Goal: Use online tool/utility

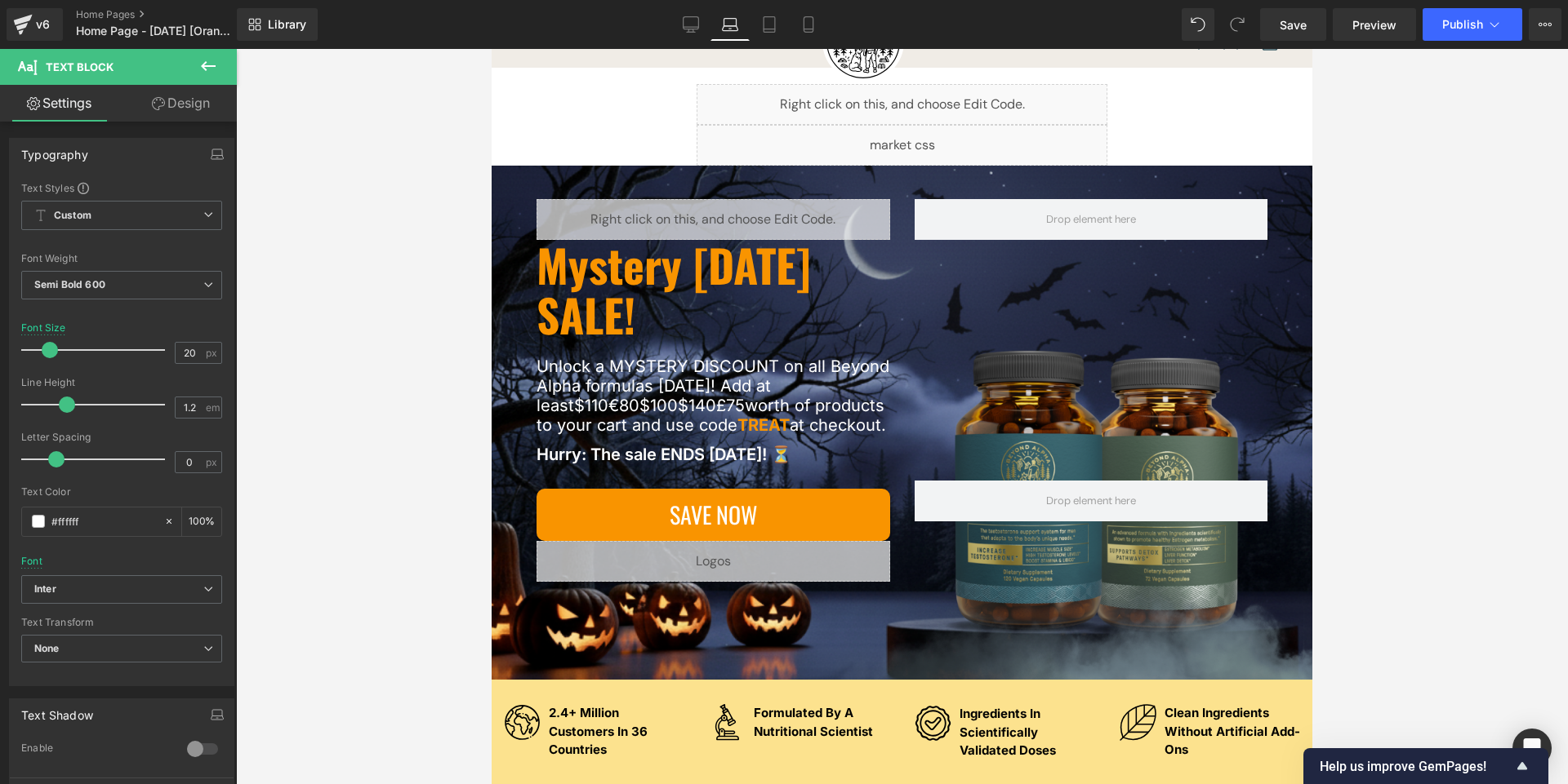
click at [814, 31] on icon at bounding box center [809, 24] width 16 height 16
type input "18"
type input "100"
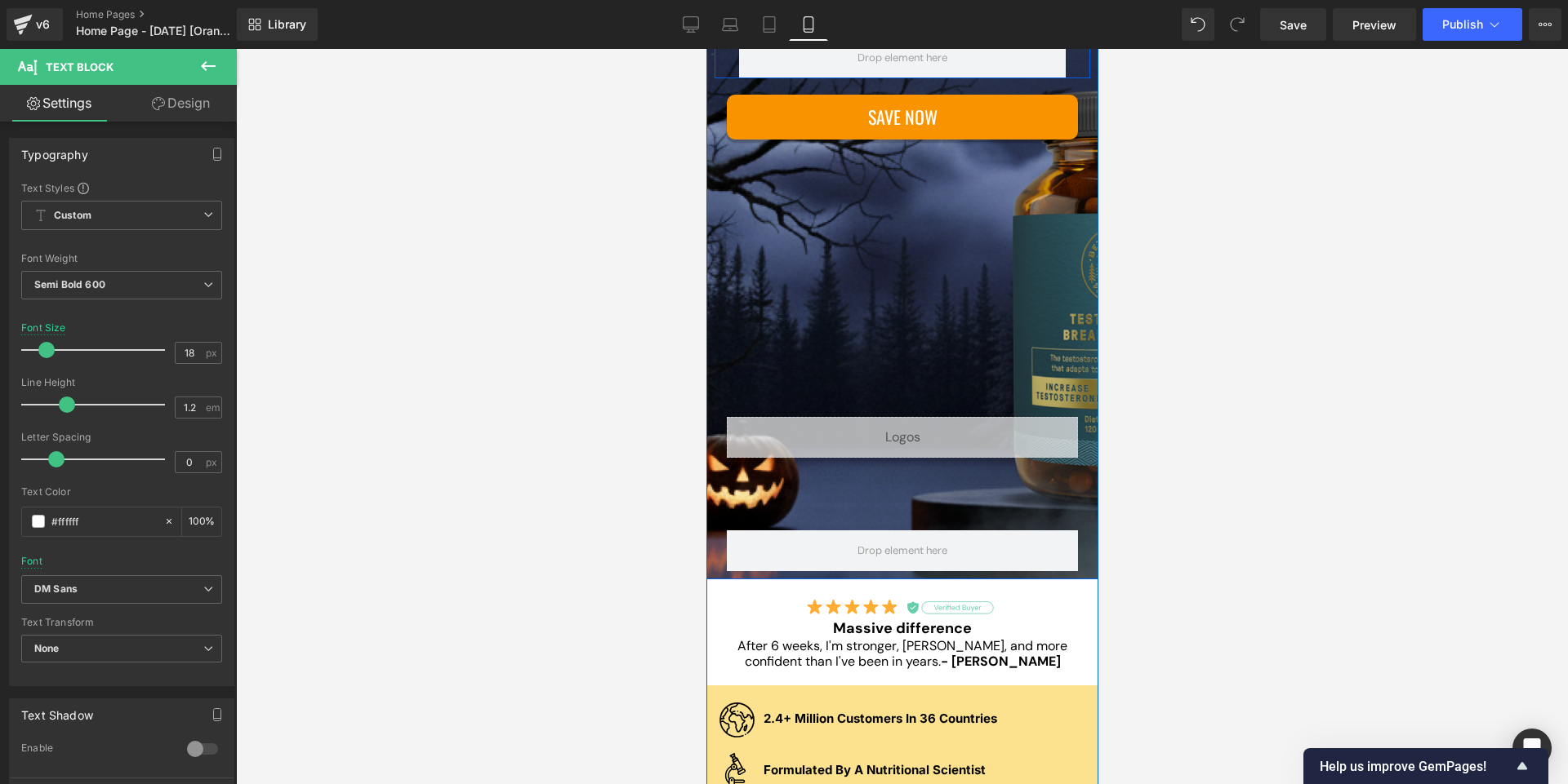
scroll to position [437, 0]
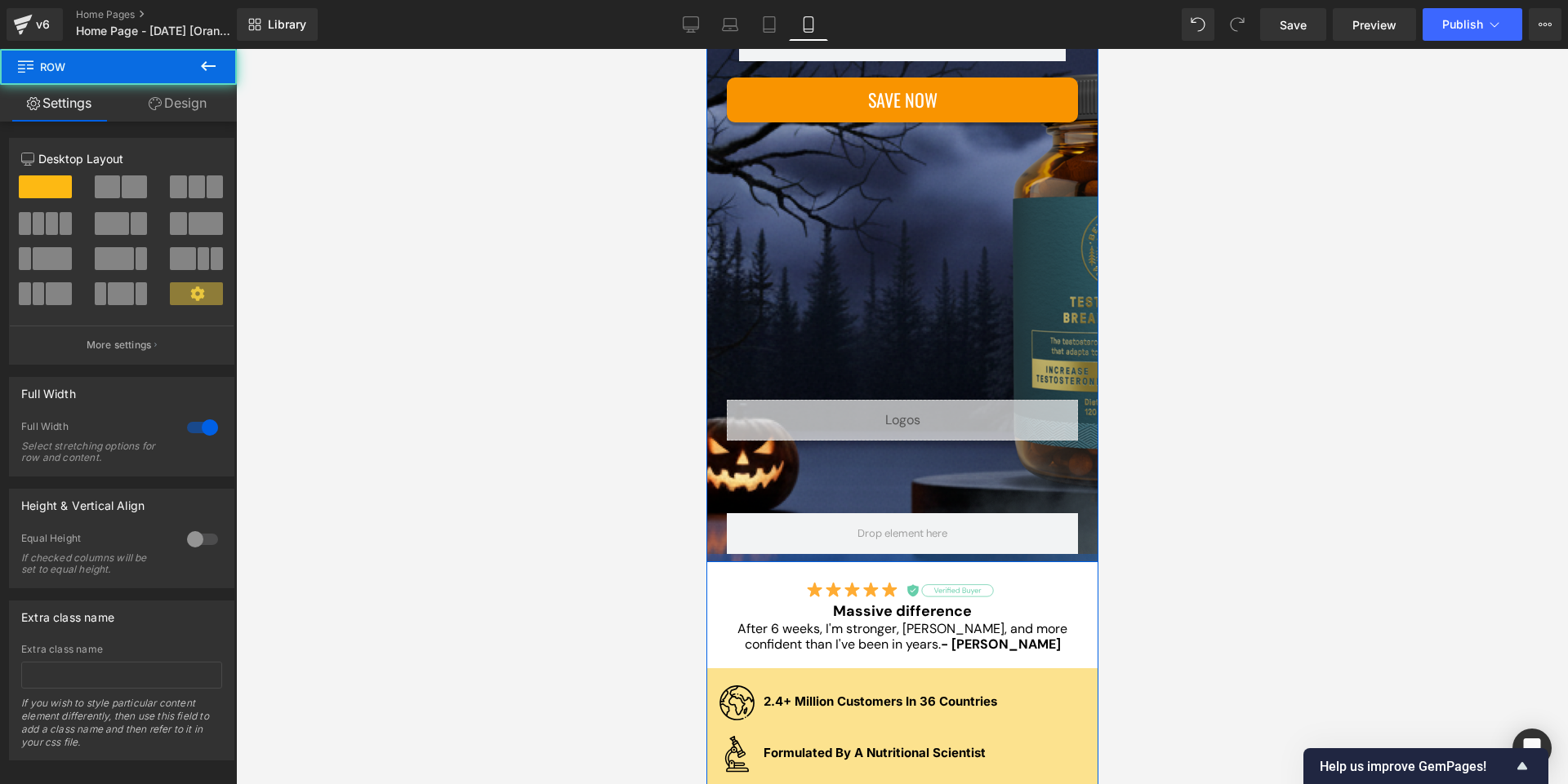
click at [716, 562] on div at bounding box center [901, 558] width 392 height 8
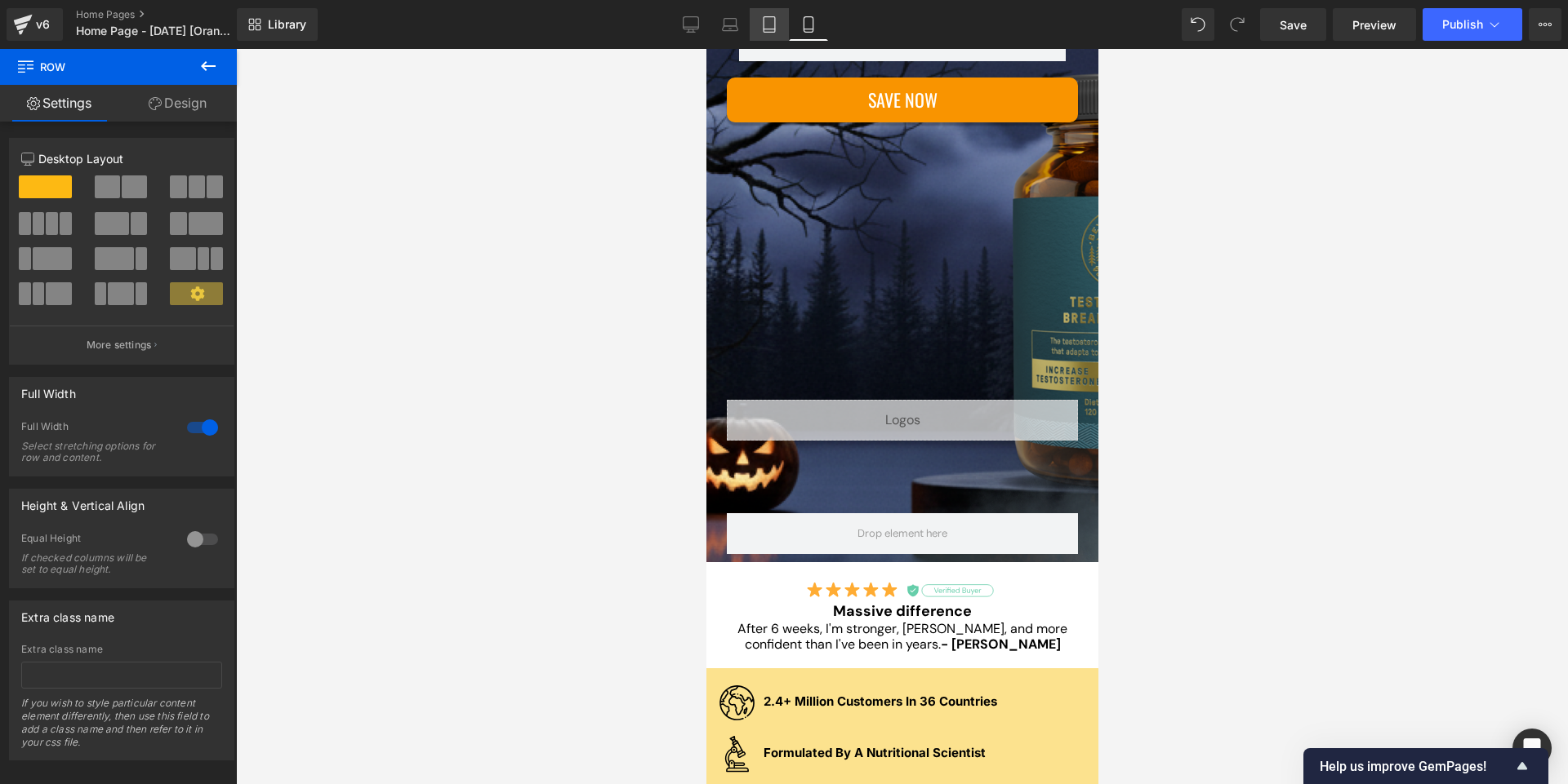
click at [767, 27] on icon at bounding box center [769, 24] width 16 height 16
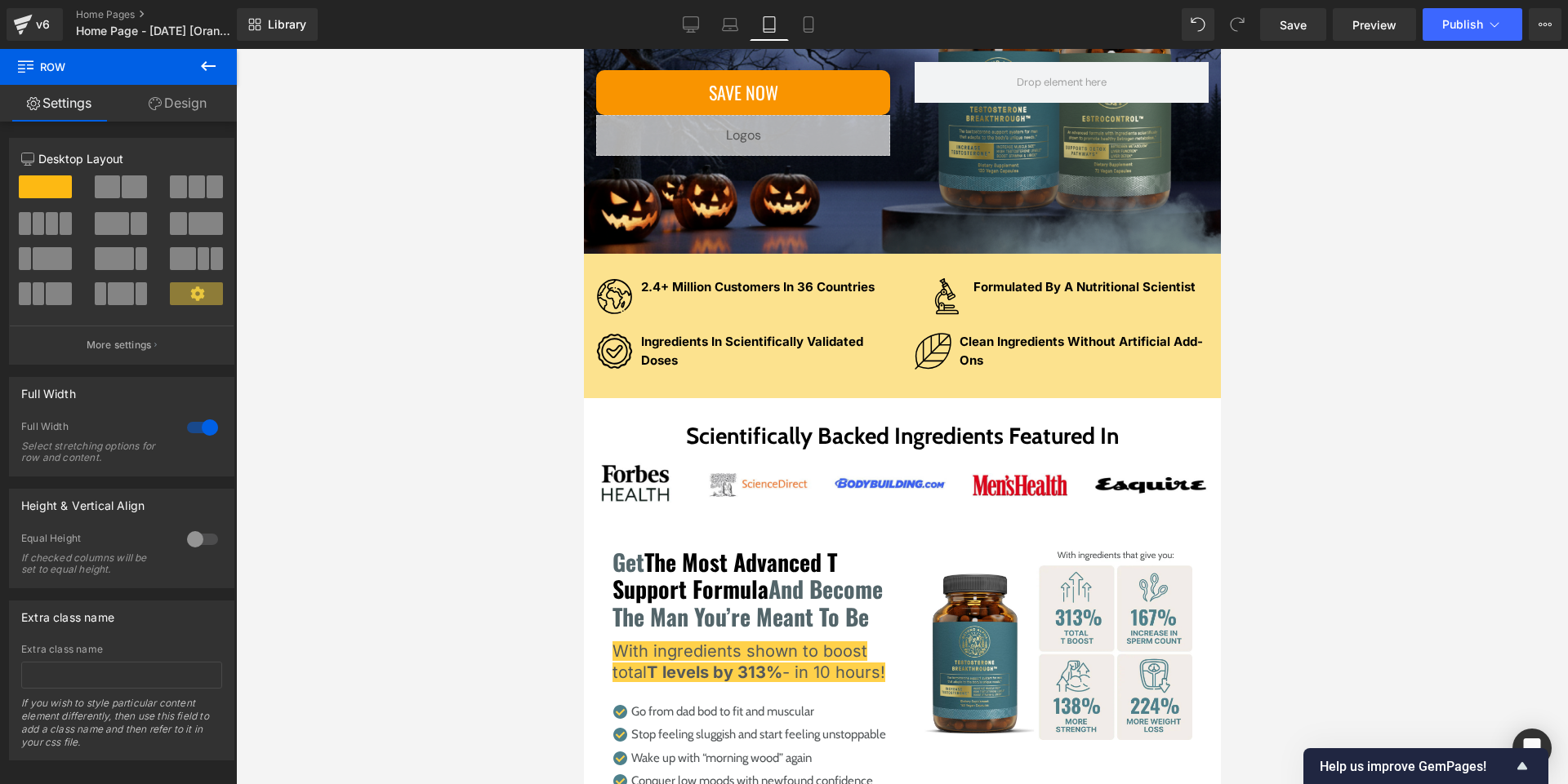
scroll to position [0, 0]
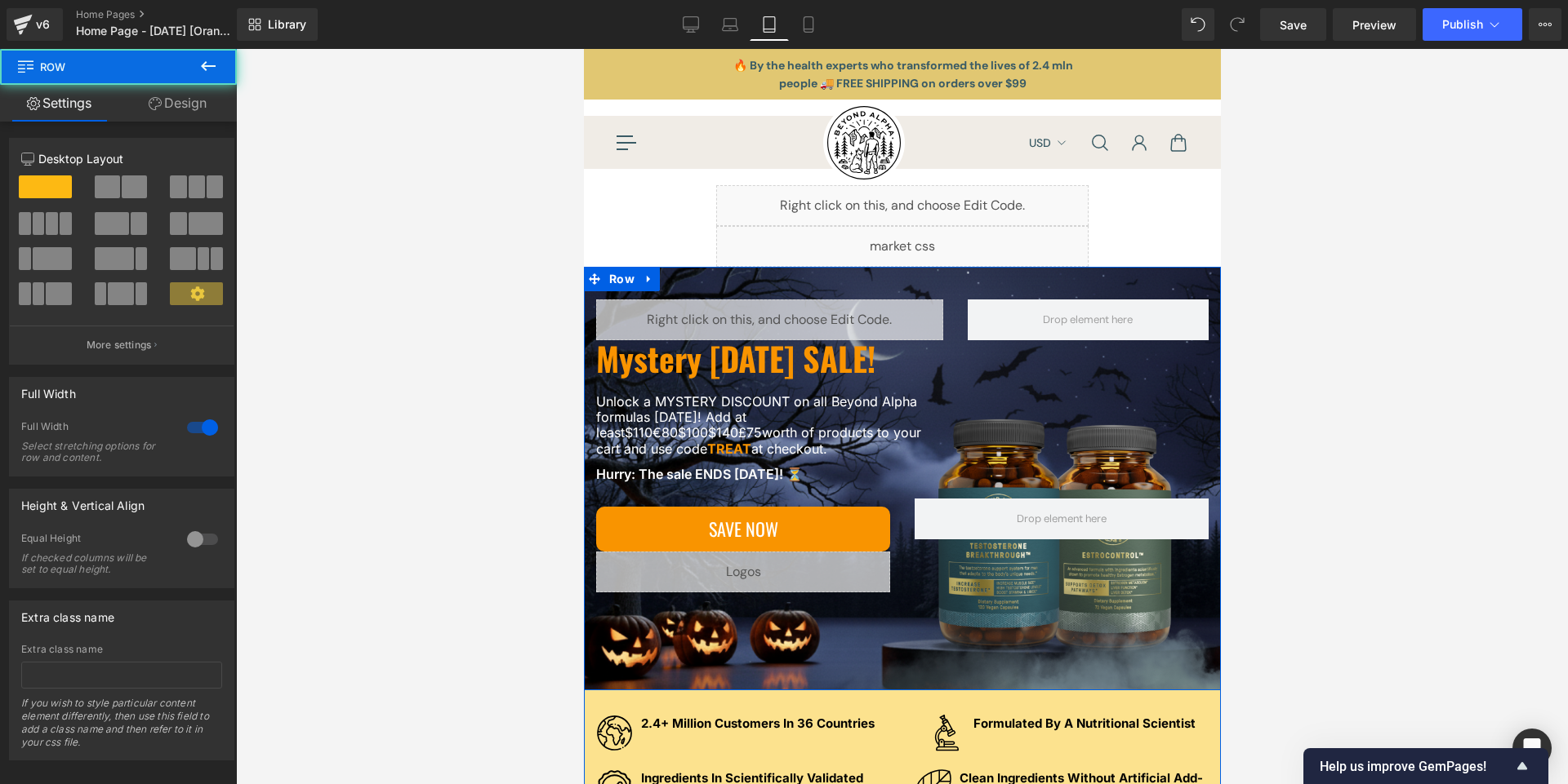
click at [732, 675] on div "Liquid Mystery [DATE] SALE! Heading Unlock a MYSTERY DISCOUNT on all Beyond Alp…" at bounding box center [902, 479] width 637 height 423
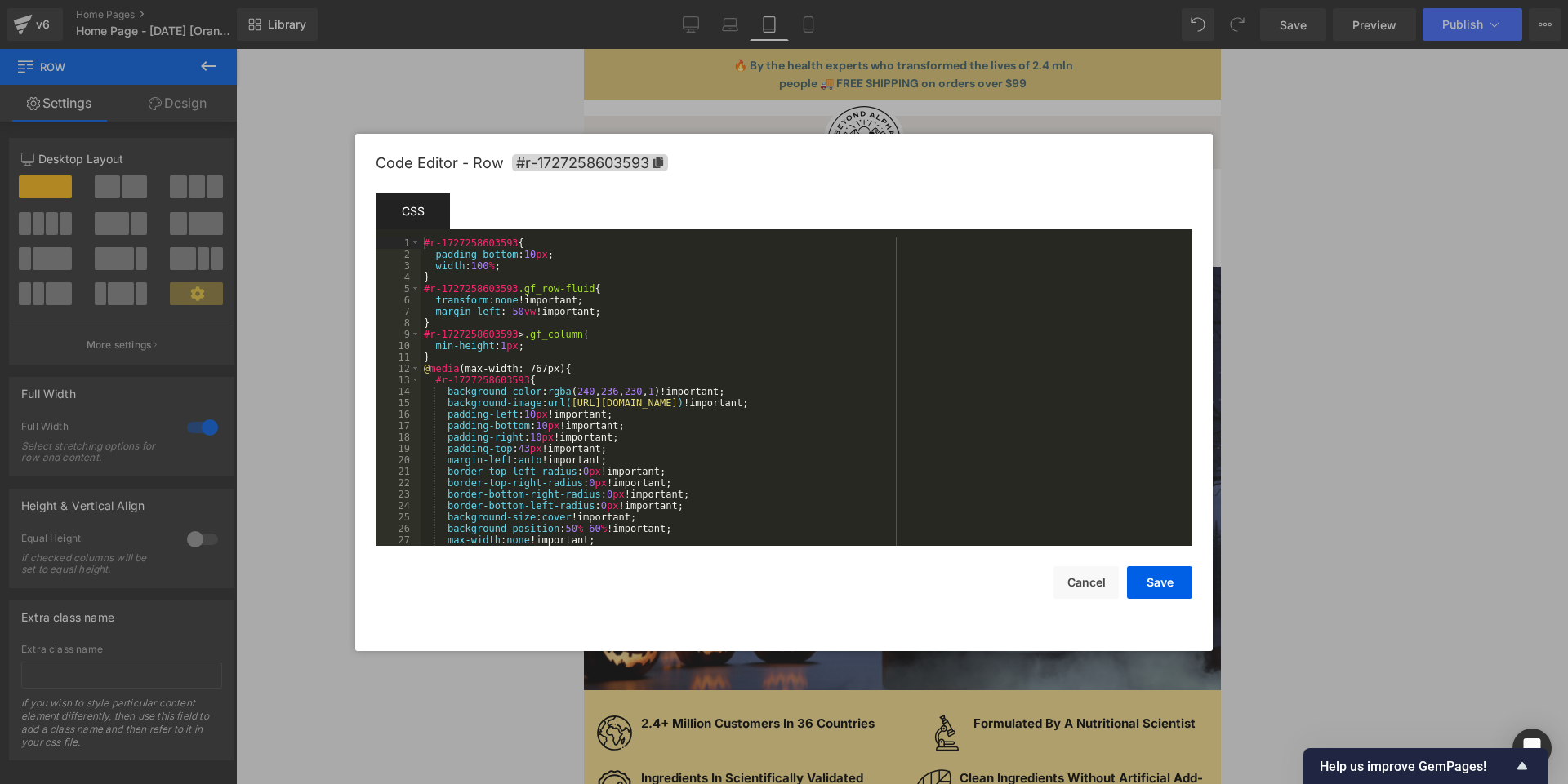
click at [698, 0] on div "You are previewing how the will restyle your page. You can not edit Elements in…" at bounding box center [784, 0] width 1568 height 0
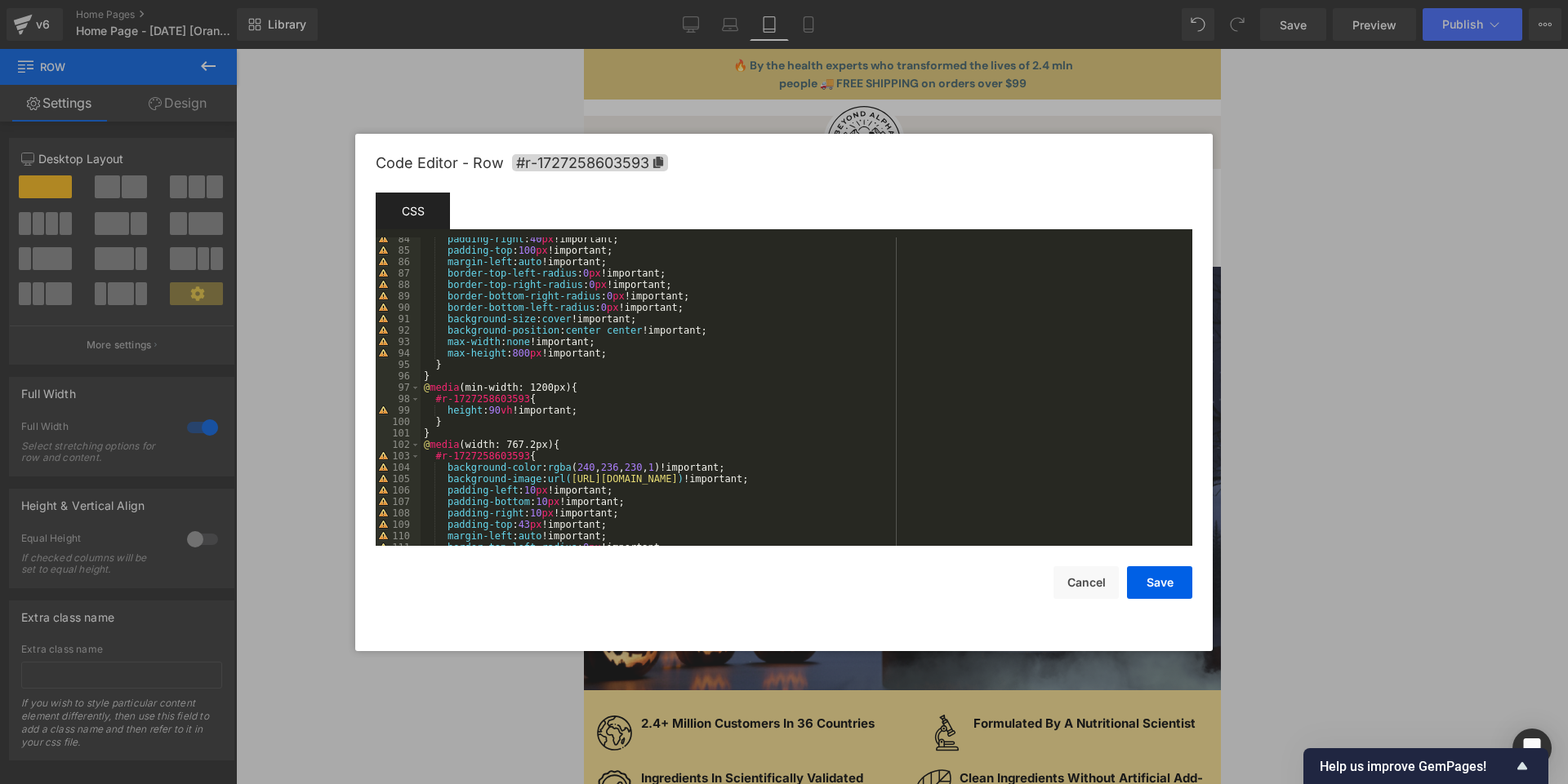
scroll to position [1085, 0]
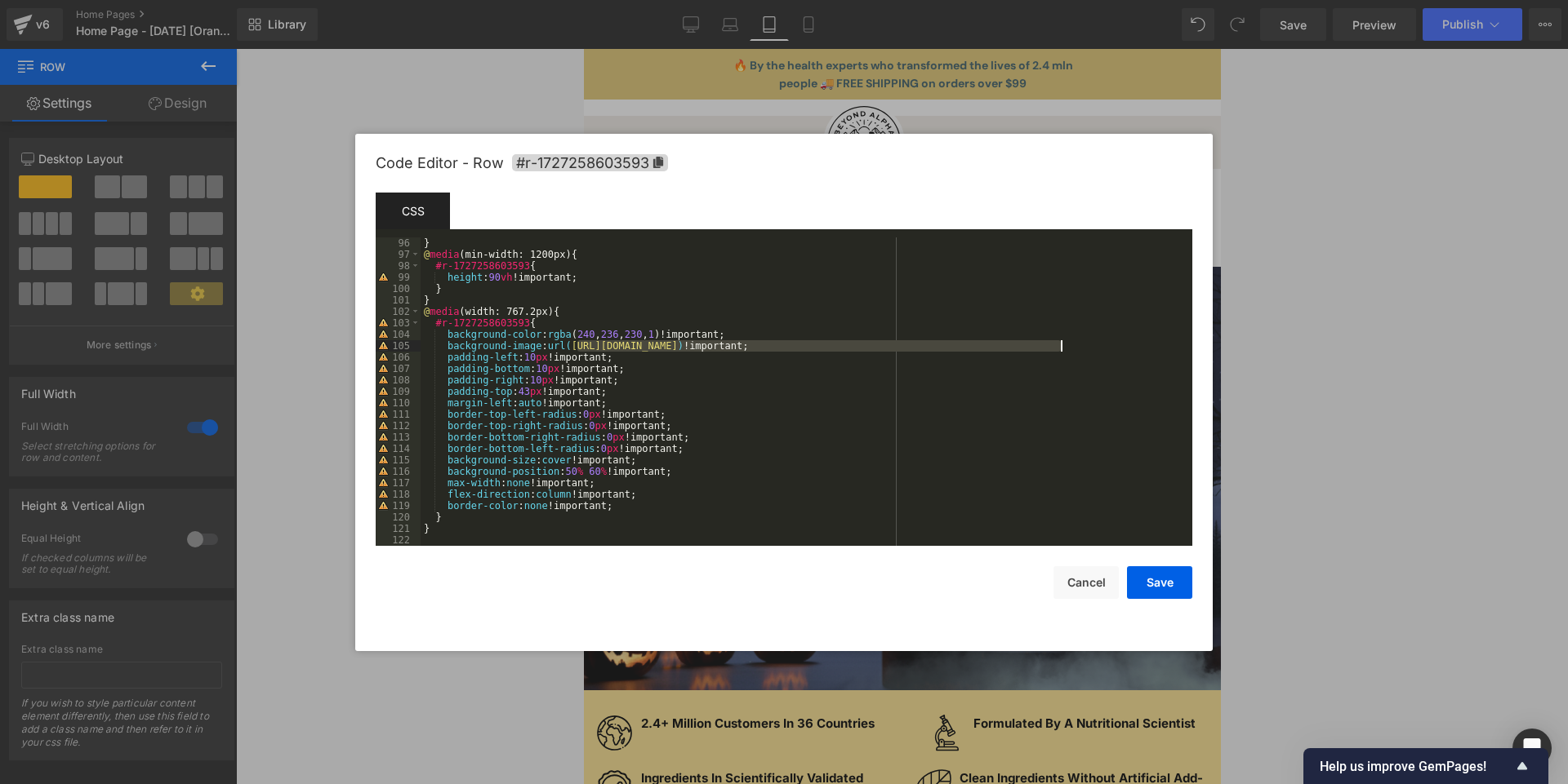
drag, startPoint x: 576, startPoint y: 343, endPoint x: 1060, endPoint y: 346, distance: 484.0
click at [1060, 346] on div "} @ media (min-width: 1200px) { #r-1727258603593 { height : 90 vh !important; }…" at bounding box center [803, 403] width 766 height 331
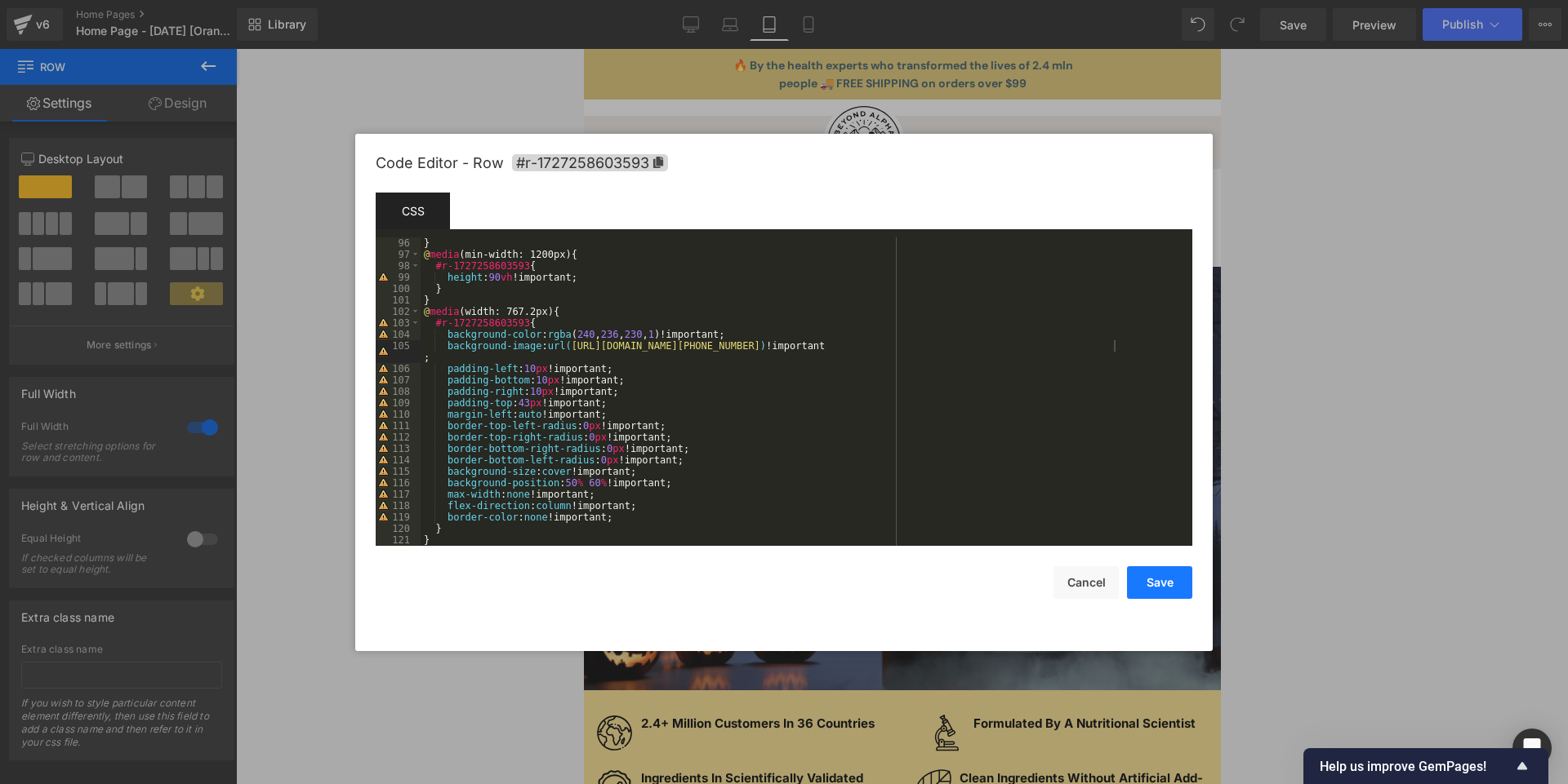
click at [1165, 586] on button "Save" at bounding box center [1160, 582] width 66 height 32
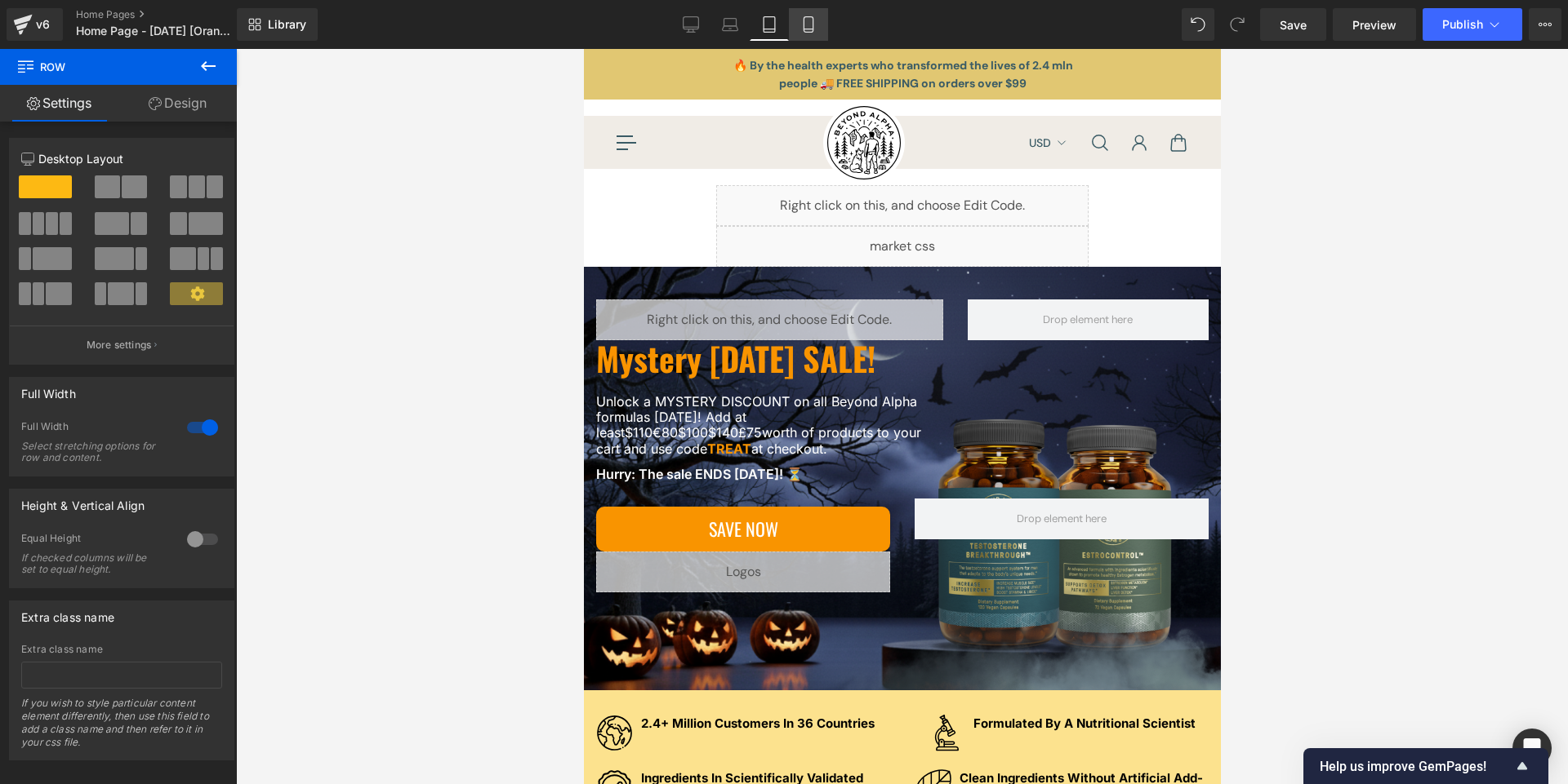
click at [803, 17] on icon at bounding box center [809, 24] width 16 height 16
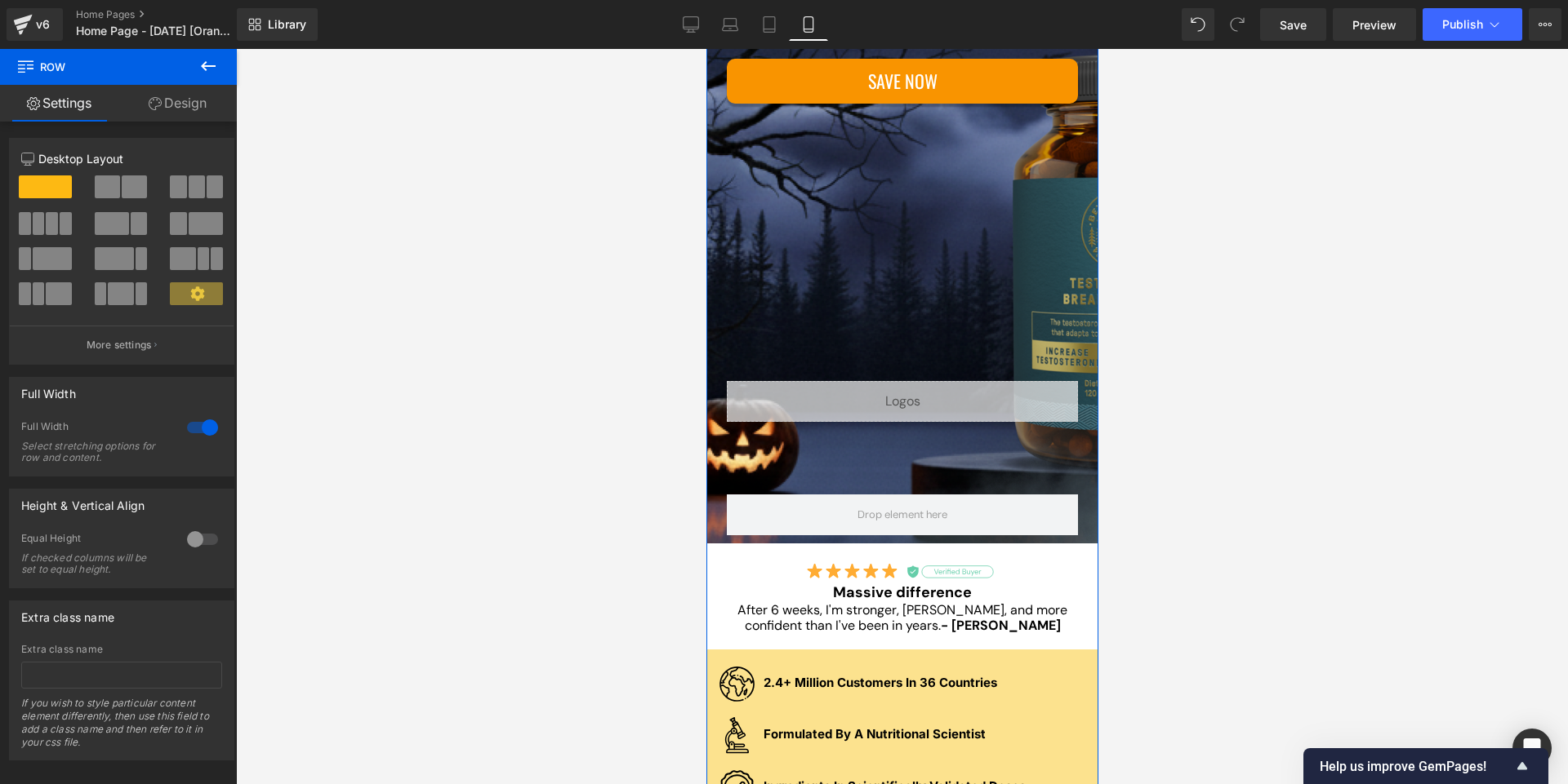
scroll to position [484, 0]
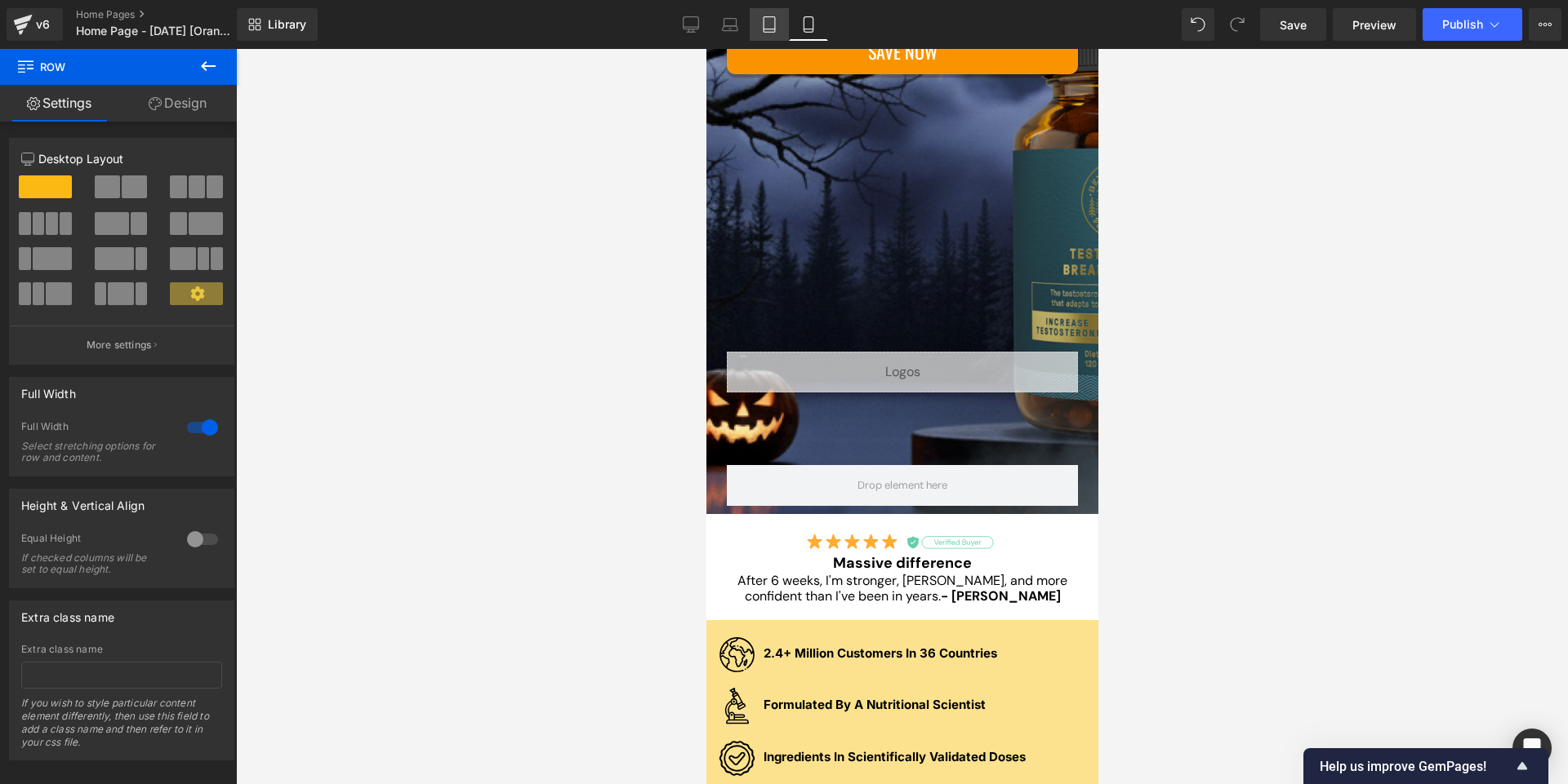
click at [778, 23] on link "Tablet" at bounding box center [769, 24] width 39 height 32
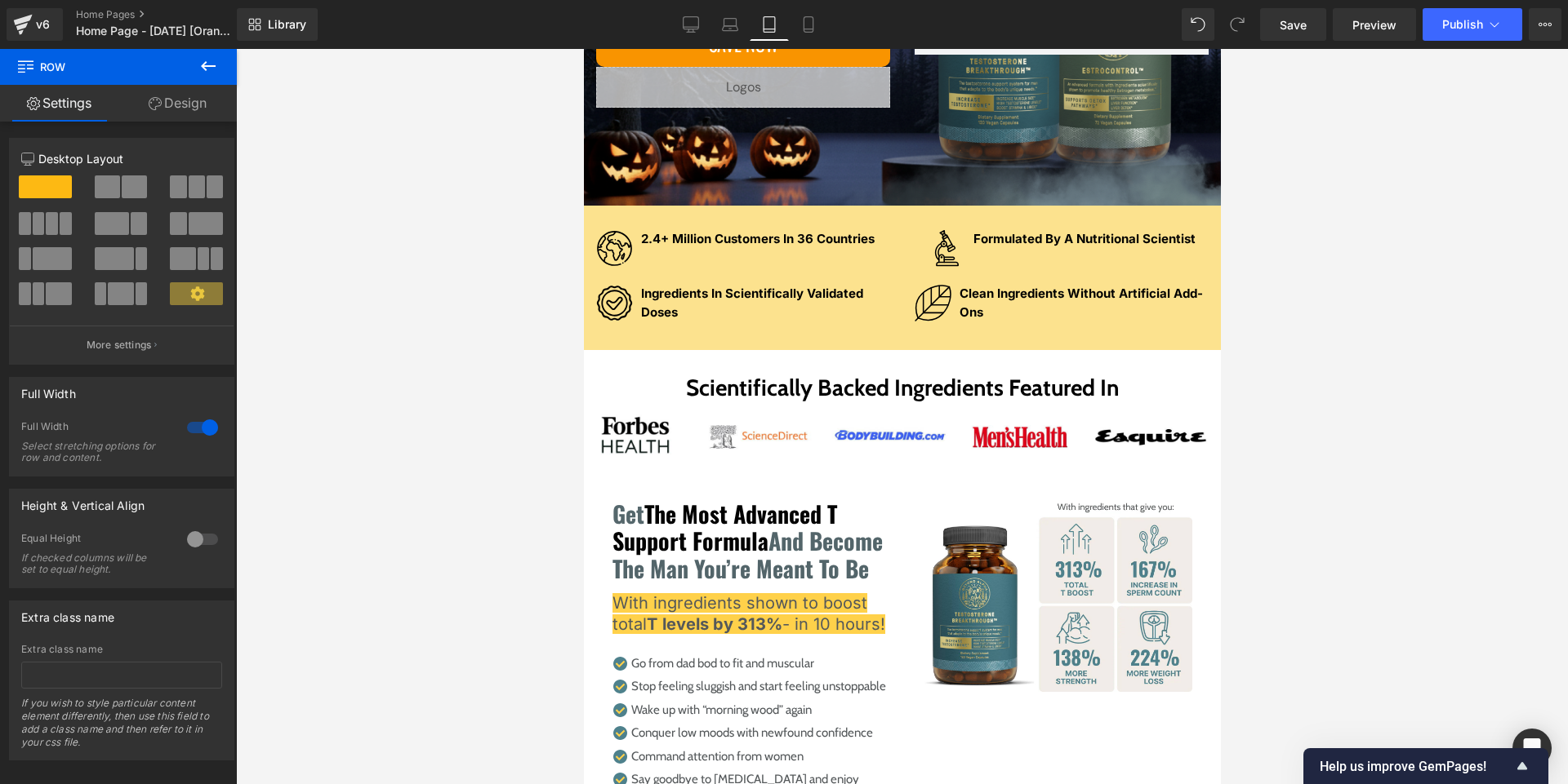
scroll to position [0, 0]
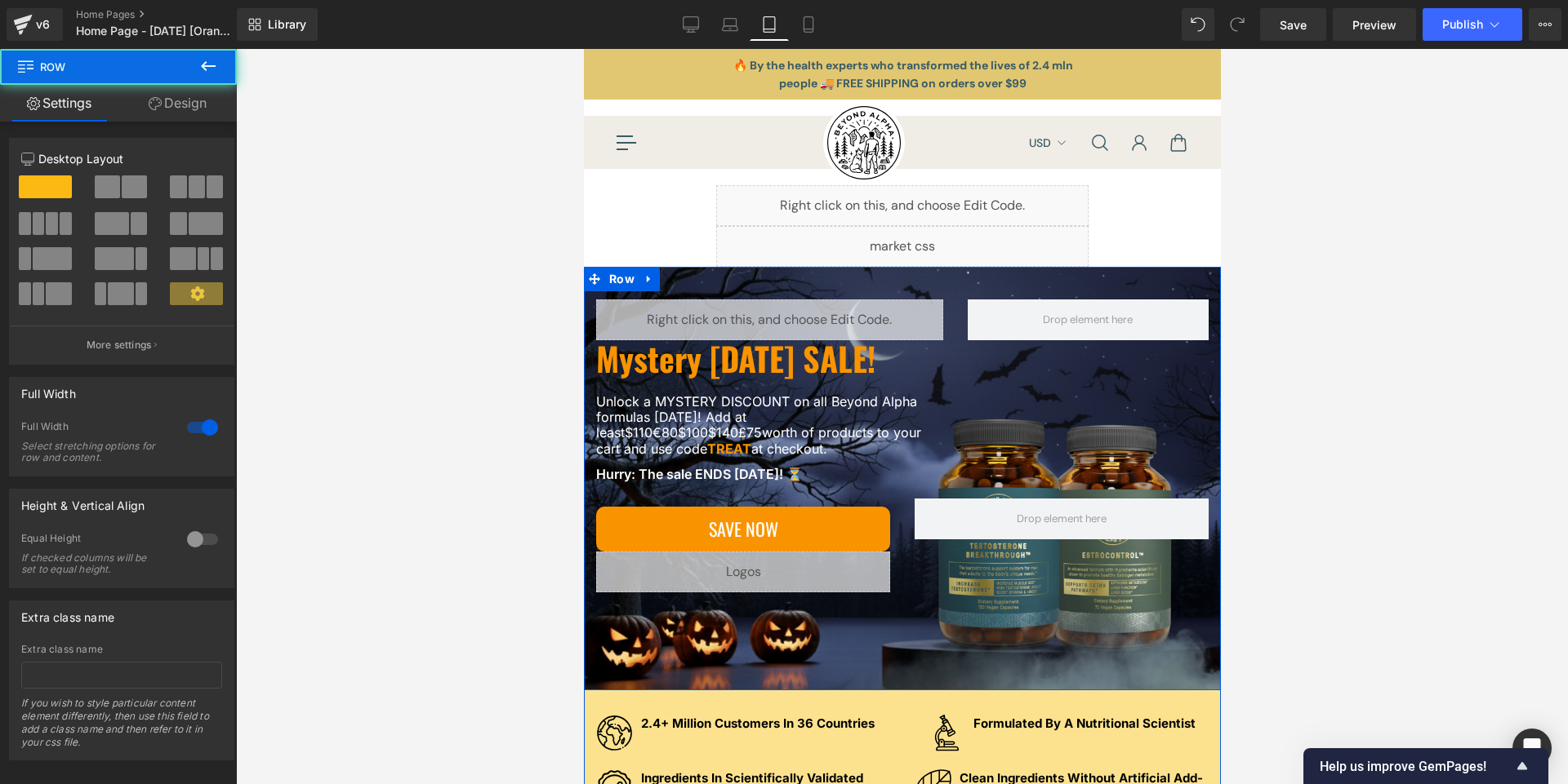
click at [627, 666] on div "Liquid Mystery [DATE] SALE! Heading Unlock a MYSTERY DISCOUNT on all Beyond Alp…" at bounding box center [902, 479] width 637 height 423
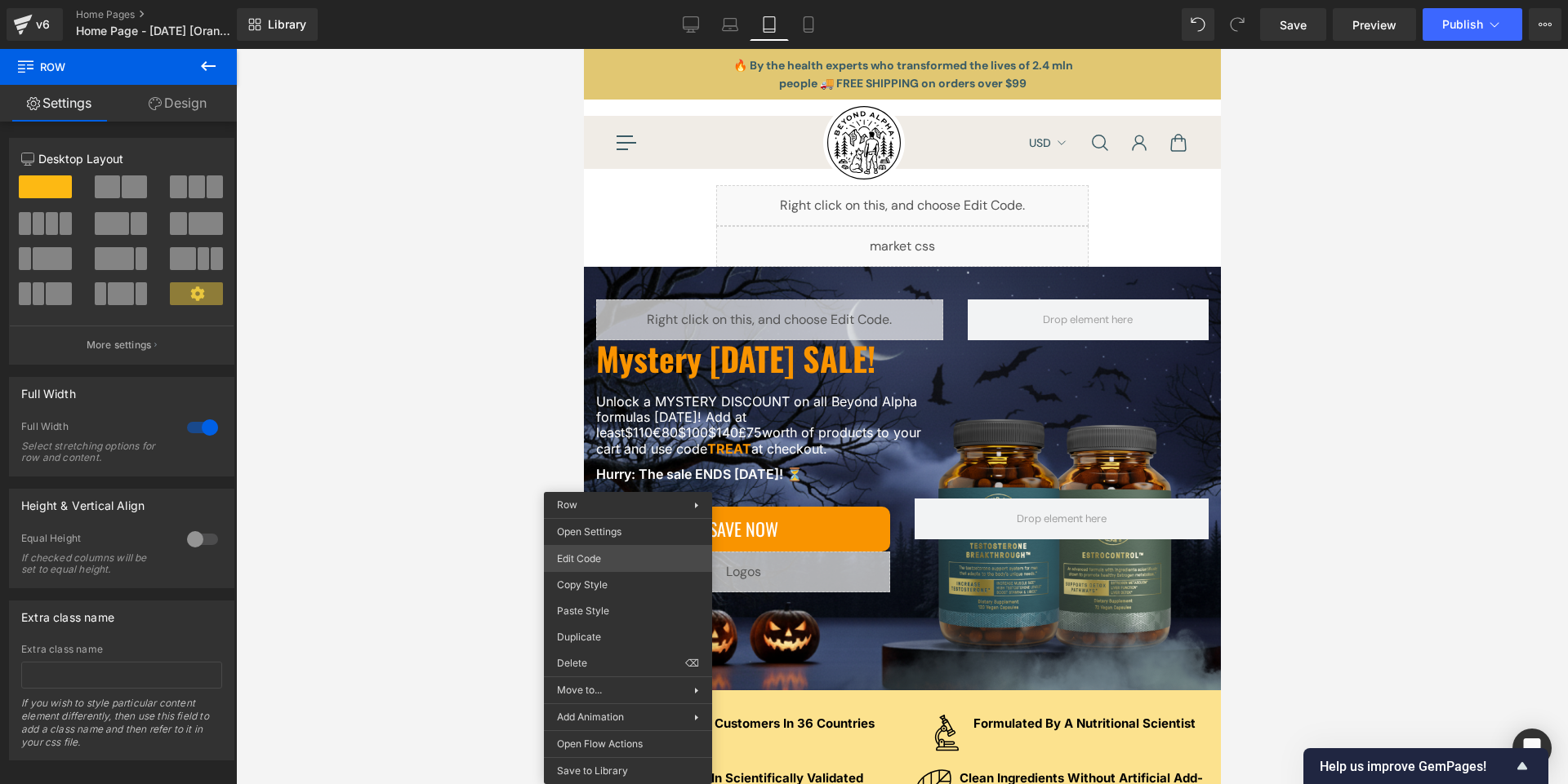
click at [602, 0] on div "You are previewing how the will restyle your page. You can not edit Elements in…" at bounding box center [784, 0] width 1568 height 0
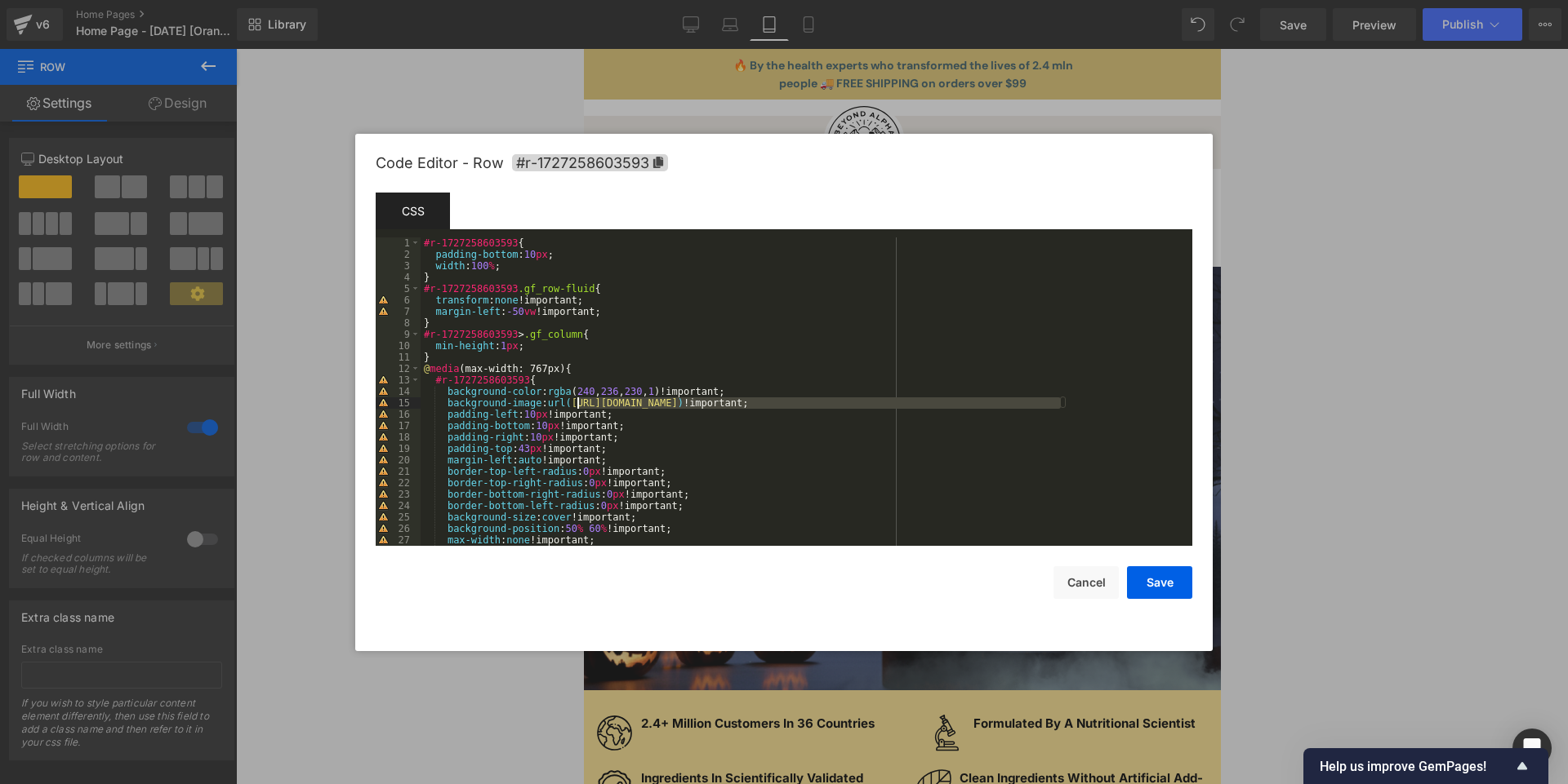
drag, startPoint x: 1063, startPoint y: 403, endPoint x: 580, endPoint y: 401, distance: 483.0
click at [580, 401] on div "#r-1727258603593 { padding-bottom : 10 px ; width : 100 % ; } #r-1727258603593 …" at bounding box center [803, 403] width 766 height 331
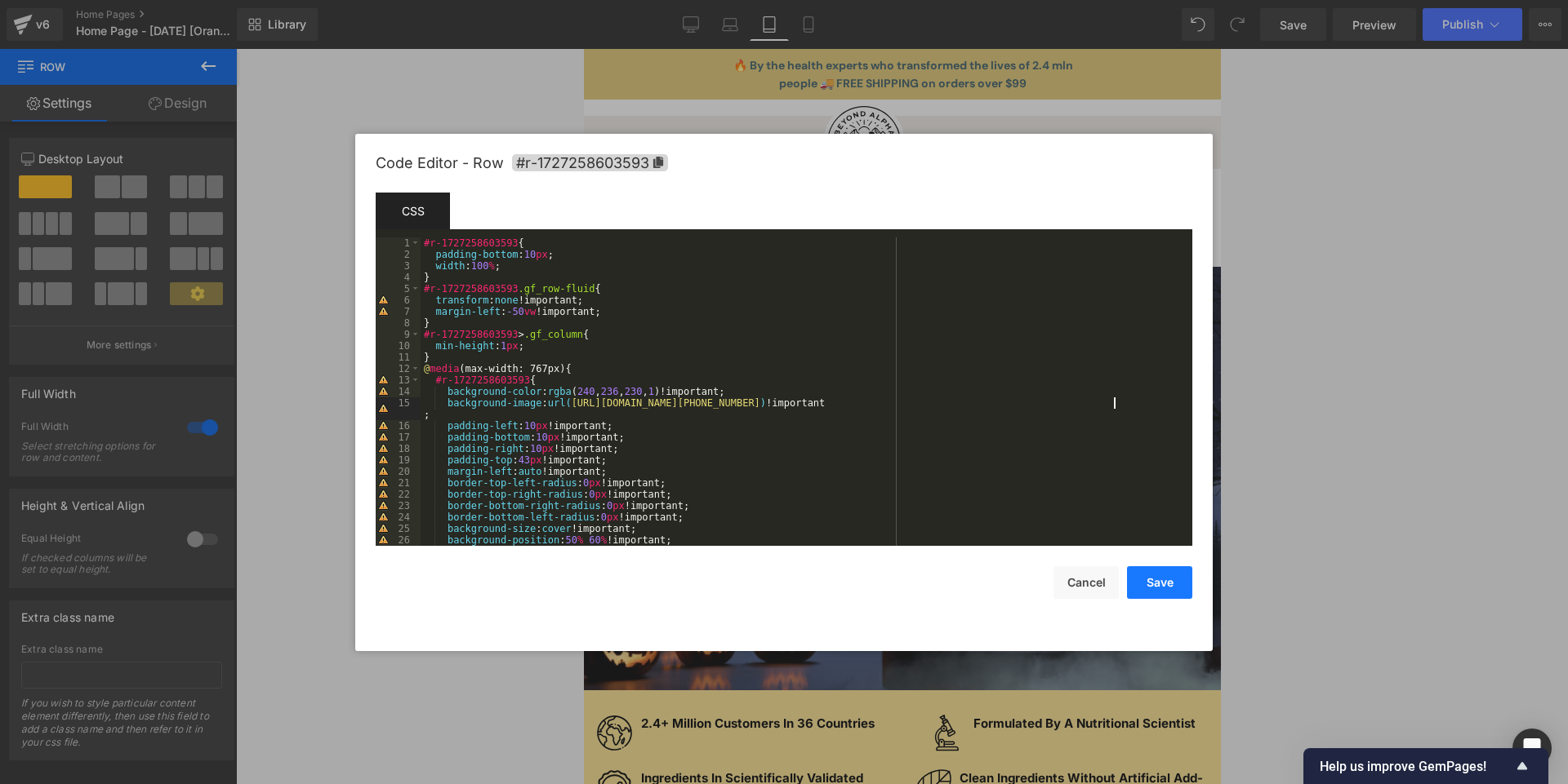
click at [1152, 585] on button "Save" at bounding box center [1160, 582] width 66 height 32
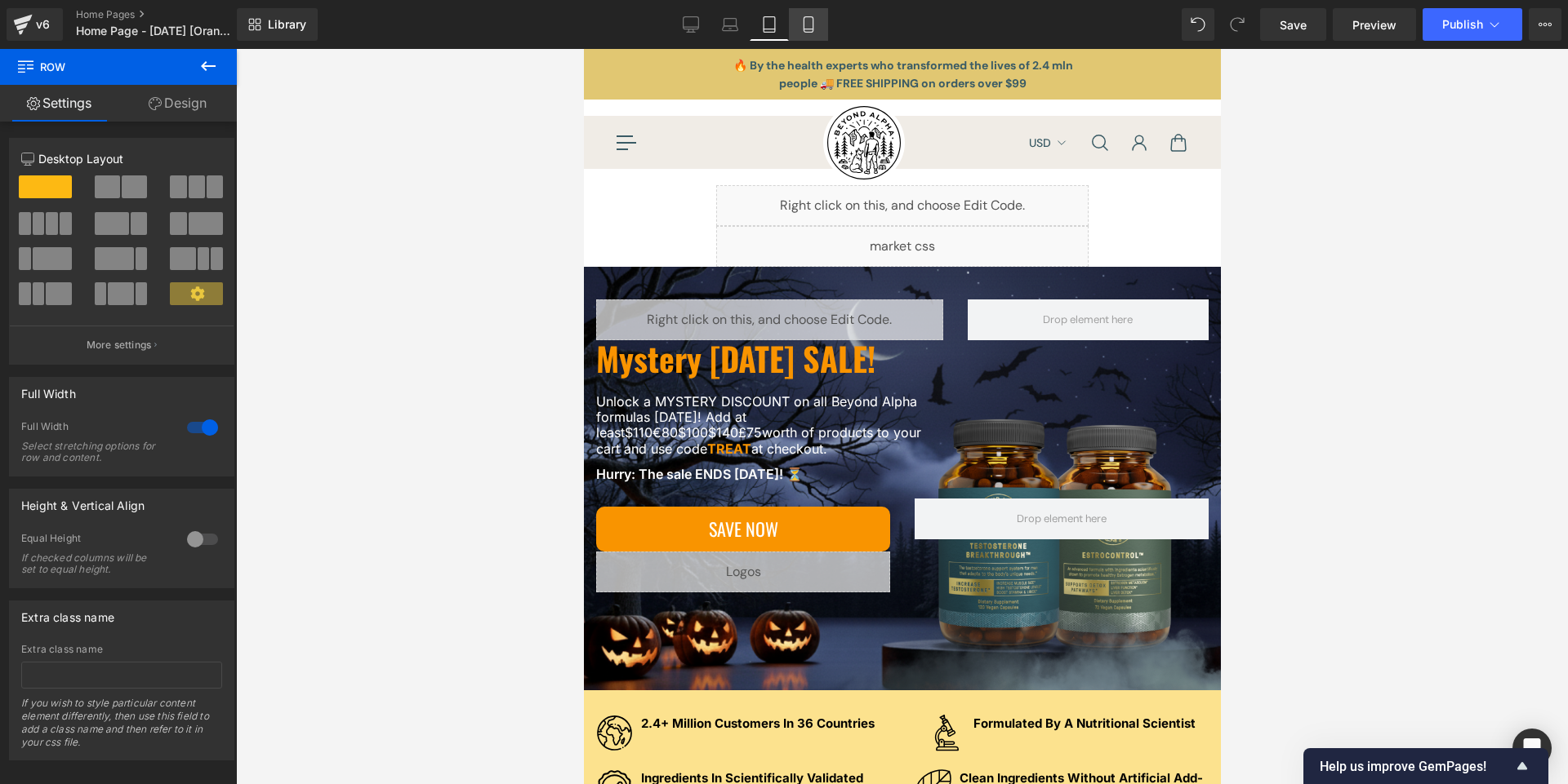
click at [802, 28] on icon at bounding box center [809, 24] width 16 height 16
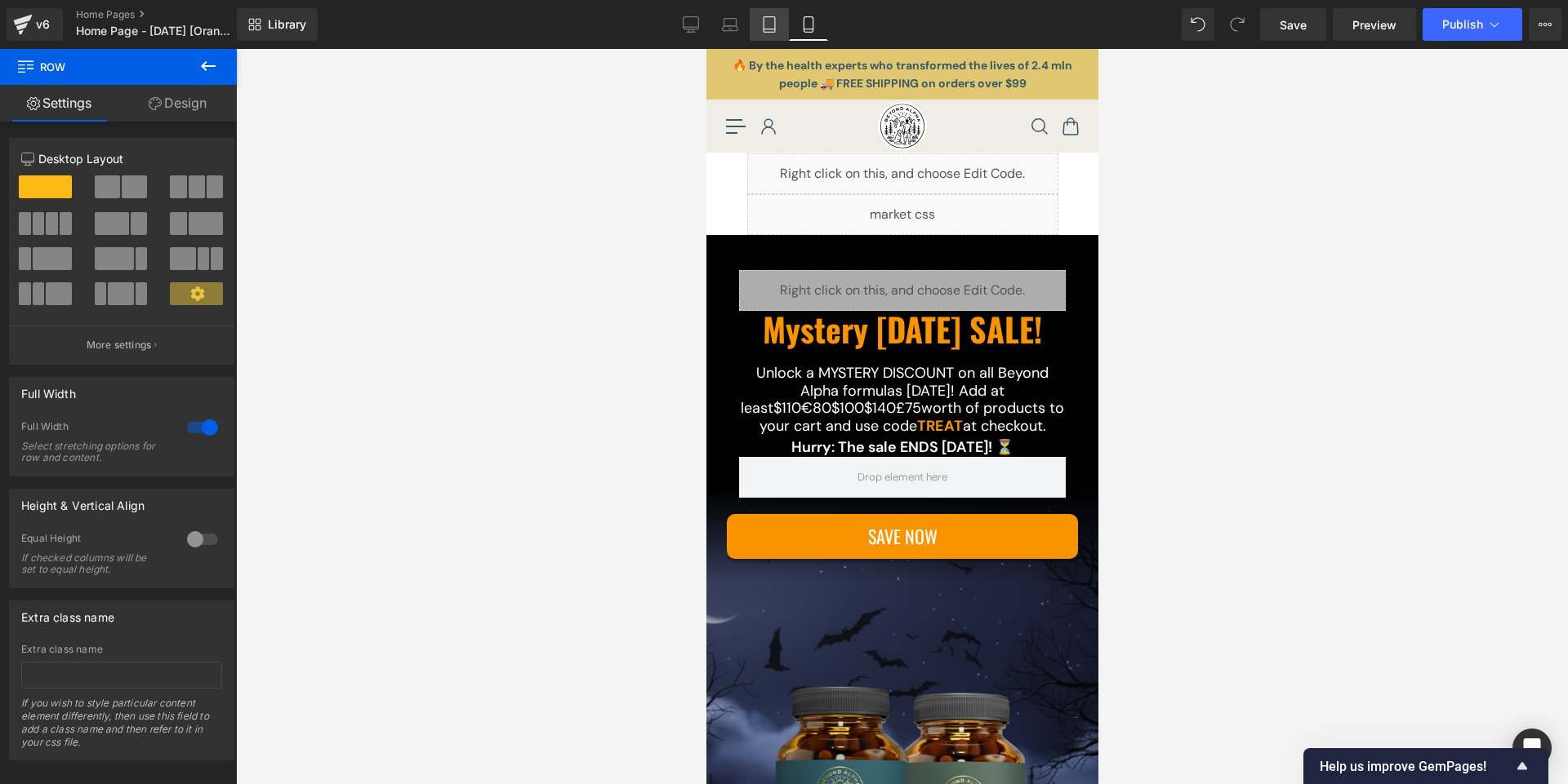
click at [768, 16] on icon at bounding box center [769, 24] width 16 height 16
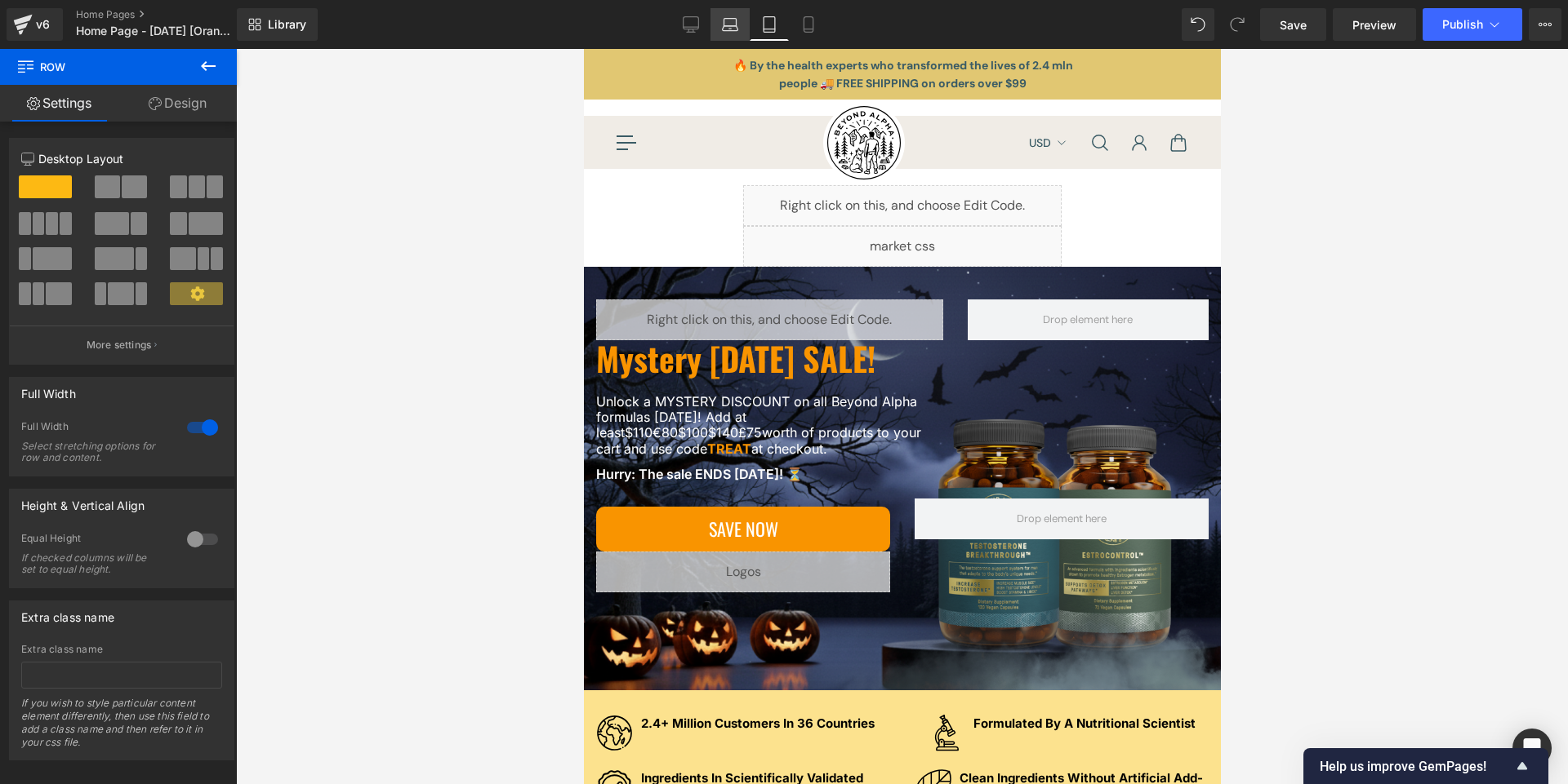
scroll to position [31, 0]
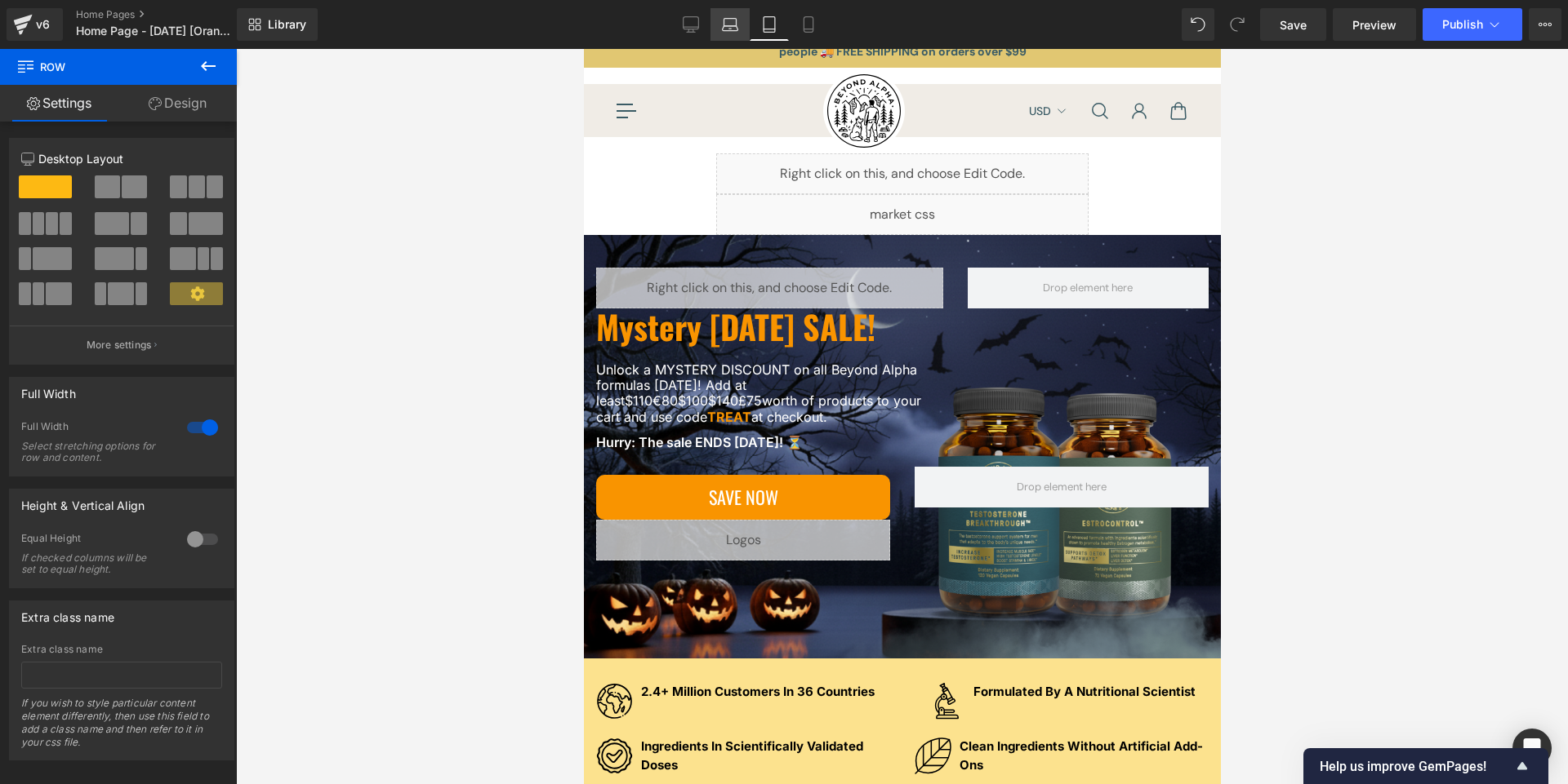
click at [722, 22] on icon at bounding box center [730, 24] width 16 height 16
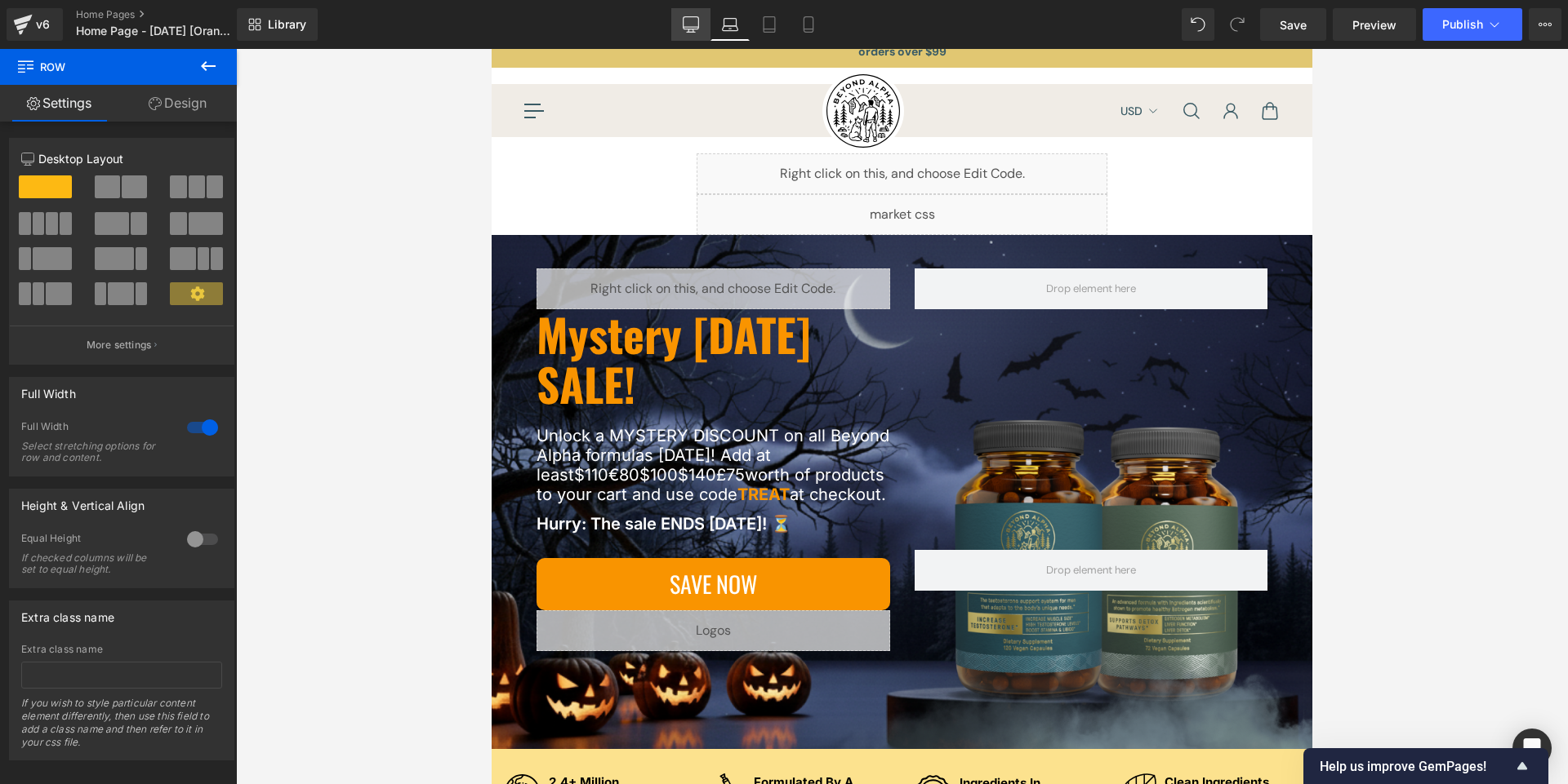
click at [676, 24] on link "Desktop" at bounding box center [691, 24] width 39 height 32
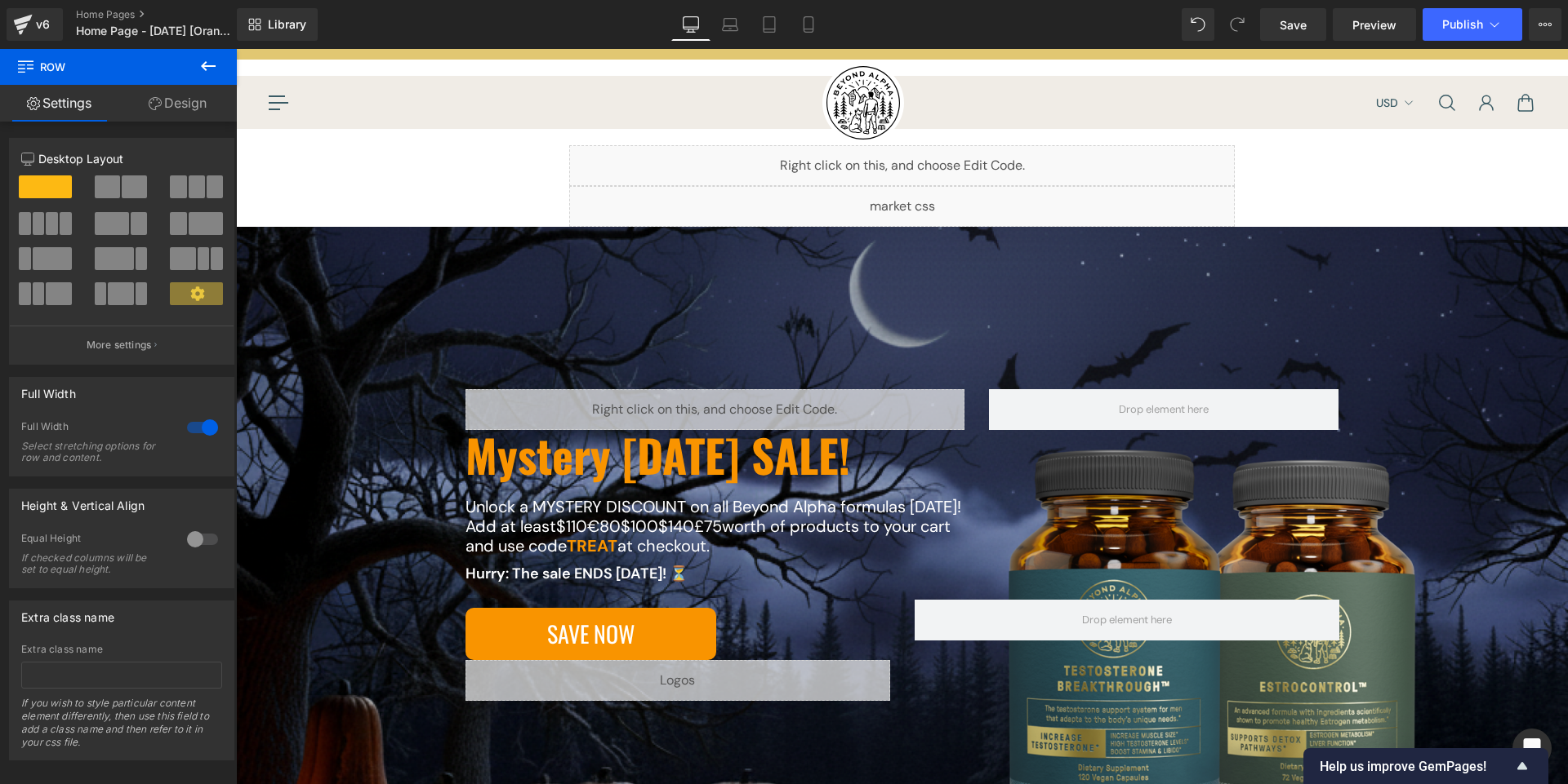
scroll to position [23, 0]
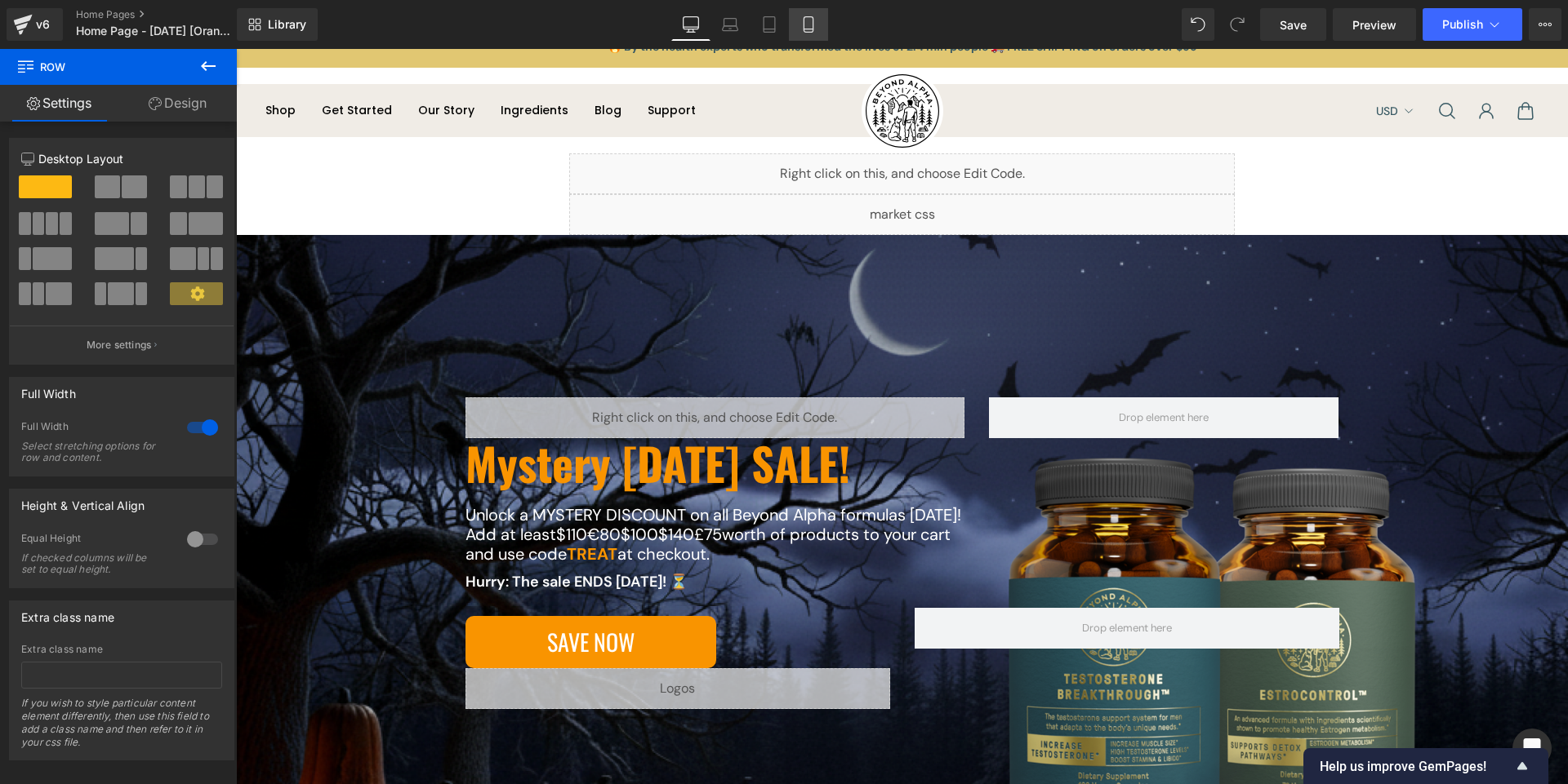
click at [810, 21] on icon at bounding box center [809, 24] width 16 height 16
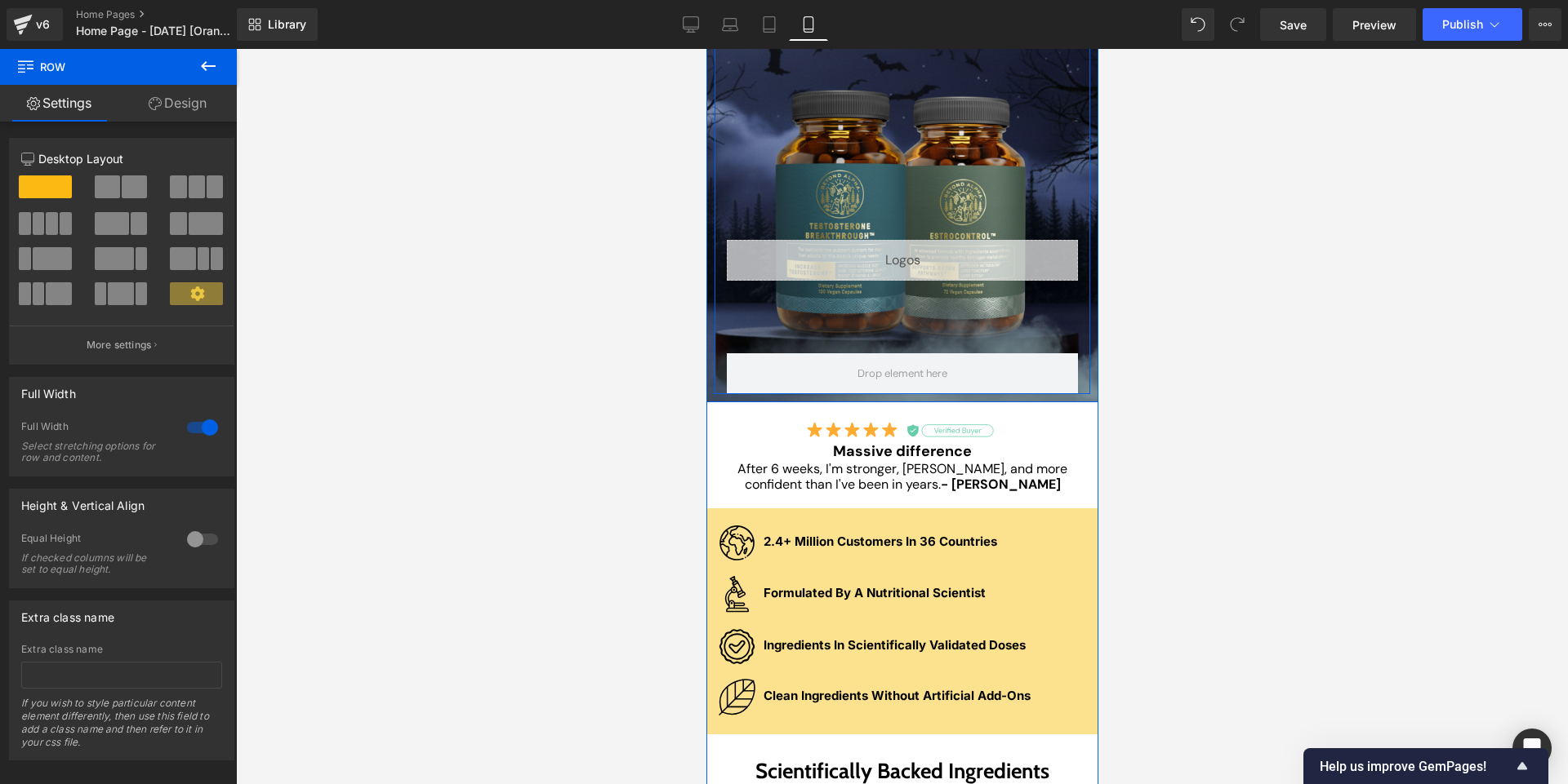
scroll to position [599, 0]
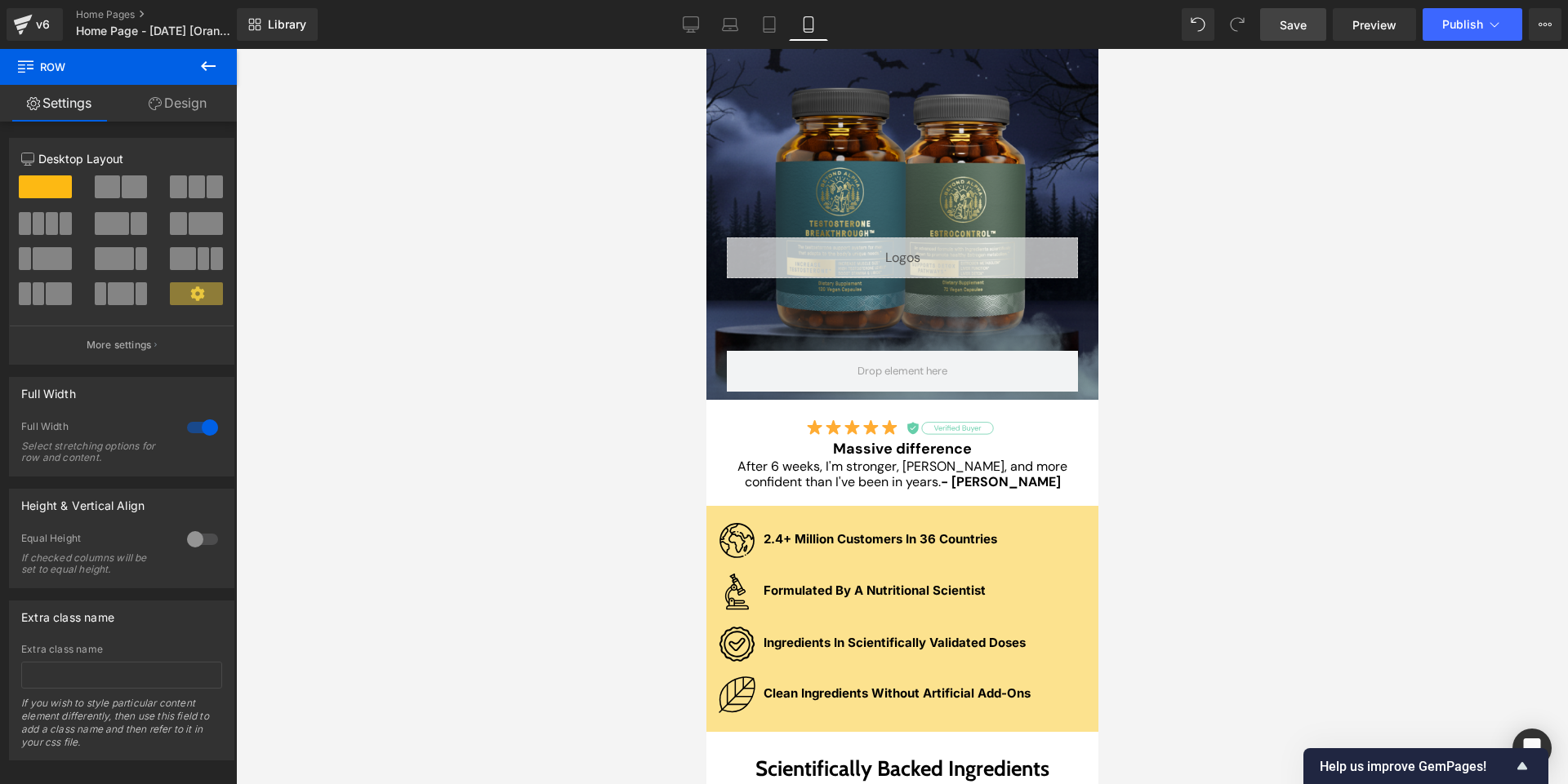
click at [1289, 26] on span "Save" at bounding box center [1293, 24] width 27 height 17
